Goal: Information Seeking & Learning: Learn about a topic

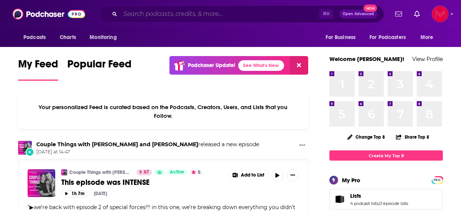
click at [201, 14] on input "Search podcasts, credits, & more..." at bounding box center [219, 14] width 199 height 12
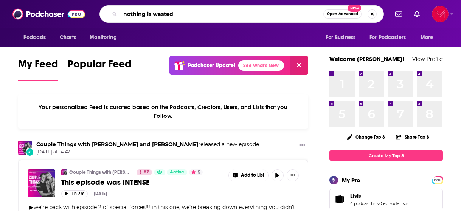
type input "nothing is wasted"
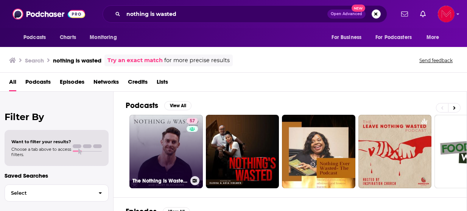
click at [167, 152] on link "57 The Nothing Is Wasted Podcast" at bounding box center [165, 151] width 73 height 73
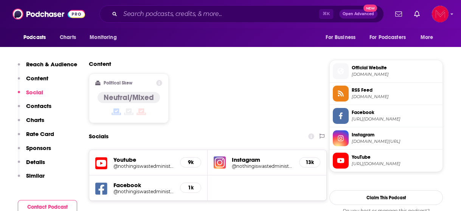
scroll to position [588, 0]
